Goal: Task Accomplishment & Management: Manage account settings

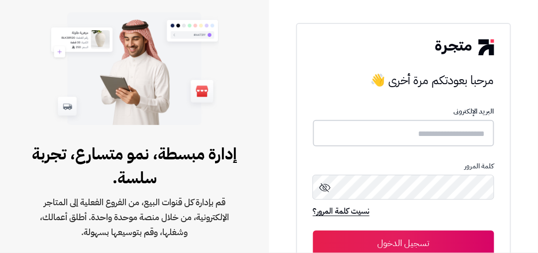
click at [380, 131] on input "text" at bounding box center [403, 133] width 181 height 26
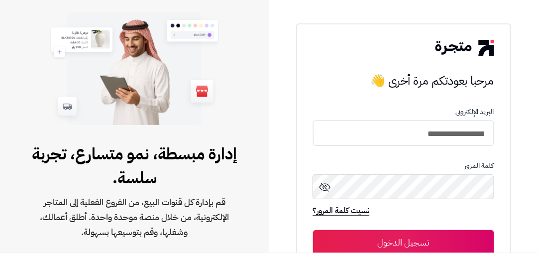
type input "**********"
click at [313, 230] on button "تسجيل الدخول" at bounding box center [403, 242] width 181 height 25
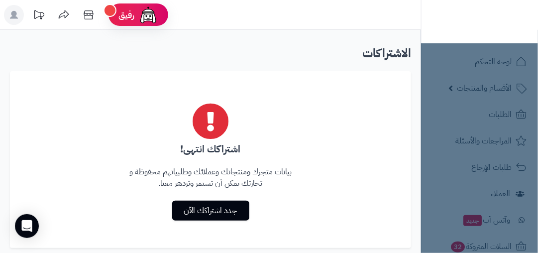
click at [259, 167] on p "بيانات متجرك ومنتجاتك وعملائك وطلبياتهم محفوظة و تجارتك يمكن أن تستمر وتزدهر مع…" at bounding box center [210, 177] width 168 height 23
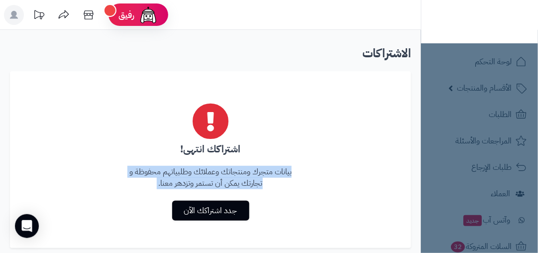
click at [186, 133] on div at bounding box center [210, 120] width 168 height 45
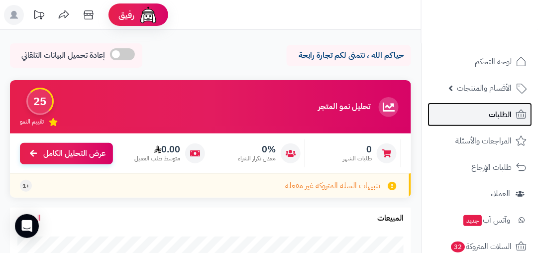
click at [493, 117] on span "الطلبات" at bounding box center [499, 114] width 23 height 14
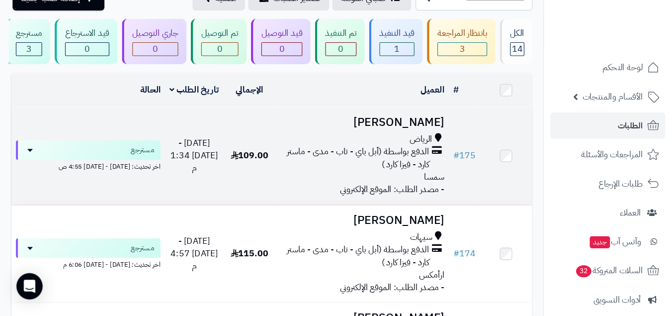
scroll to position [56, 0]
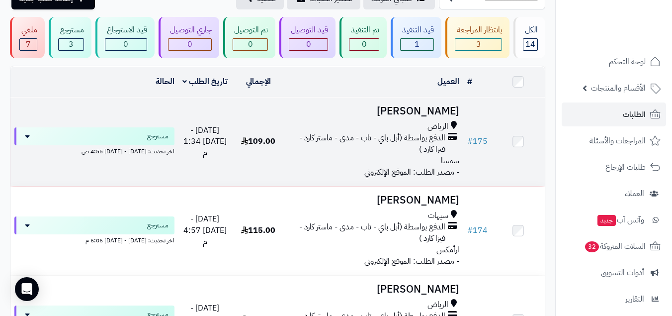
click at [409, 156] on div "الرياض الدفع بواسطة (أبل باي - تاب - مدى - ماستر كارد - فيزا كارد ) سمسا" at bounding box center [374, 143] width 170 height 45
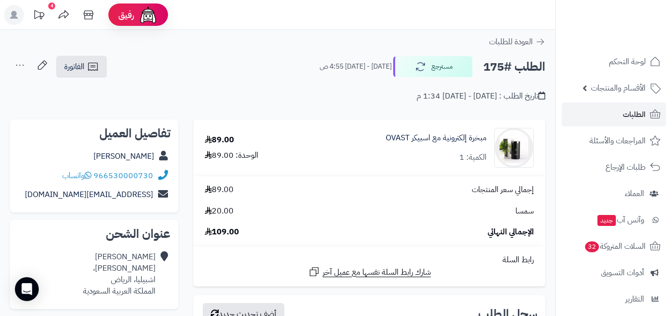
click at [12, 15] on icon at bounding box center [14, 15] width 8 height 8
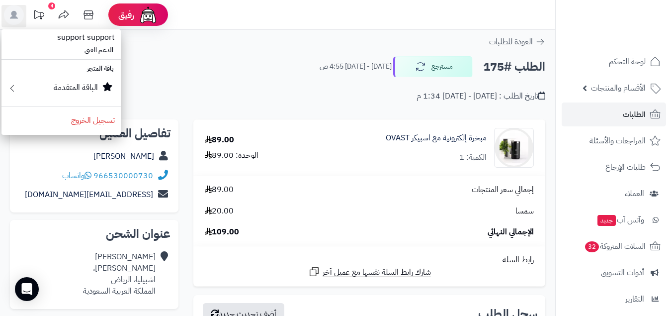
click at [340, 23] on header "رفيق ! 4 الطلبات معالجة مكتمل إرجاع المنتجات العملاء المتواجدون الان 107 عملاء …" at bounding box center [336, 15] width 672 height 30
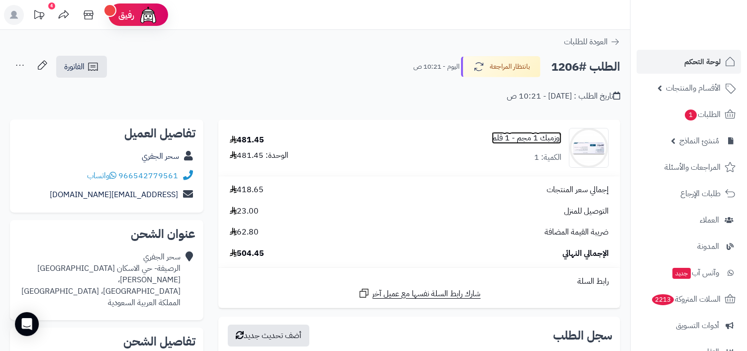
click at [533, 136] on link "أوزمبك 1 مجم - 1 قلم" at bounding box center [527, 137] width 70 height 11
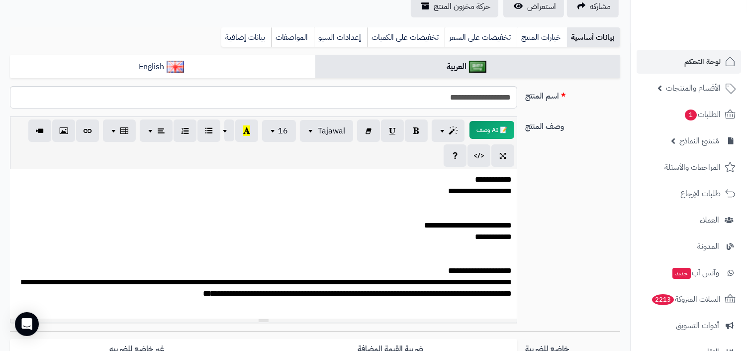
scroll to position [58, 0]
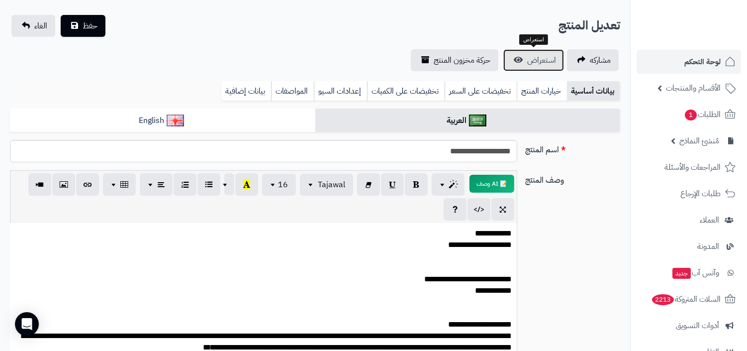
click at [548, 54] on span "استعراض" at bounding box center [541, 60] width 29 height 12
